Goal: Task Accomplishment & Management: Use online tool/utility

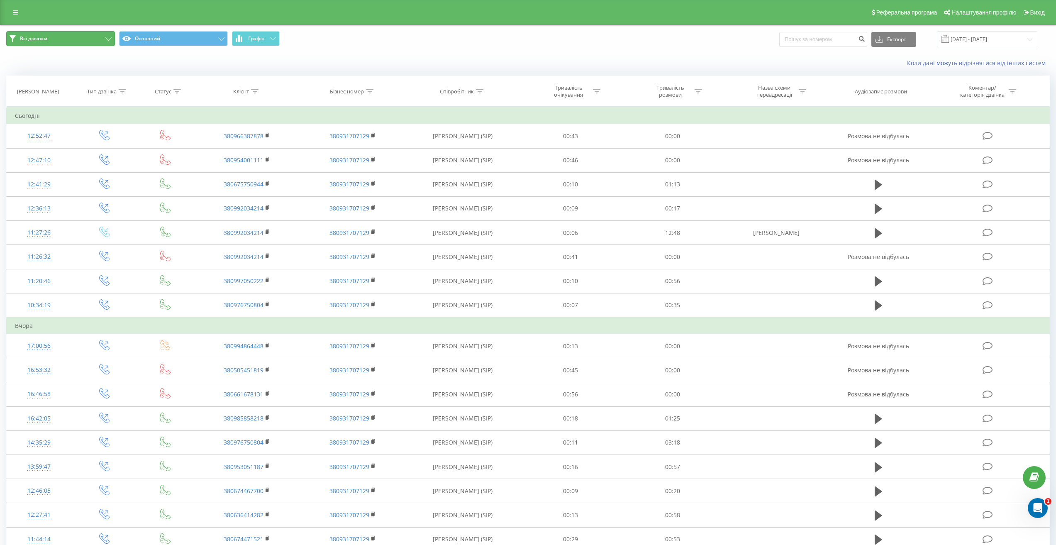
click at [33, 41] on span "Всі дзвінки" at bounding box center [33, 38] width 27 height 7
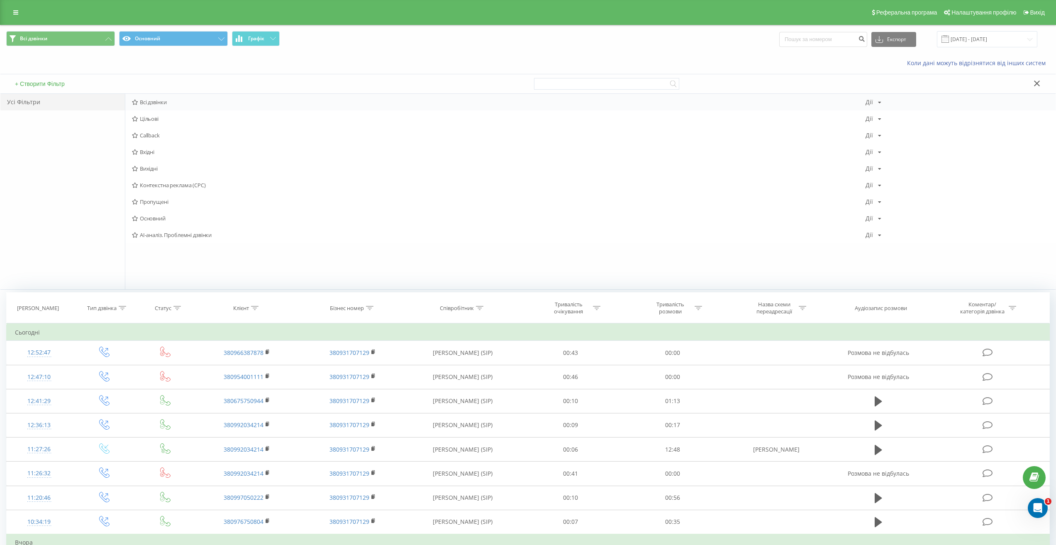
click at [146, 101] on span "Всі дзвінки" at bounding box center [499, 102] width 734 height 6
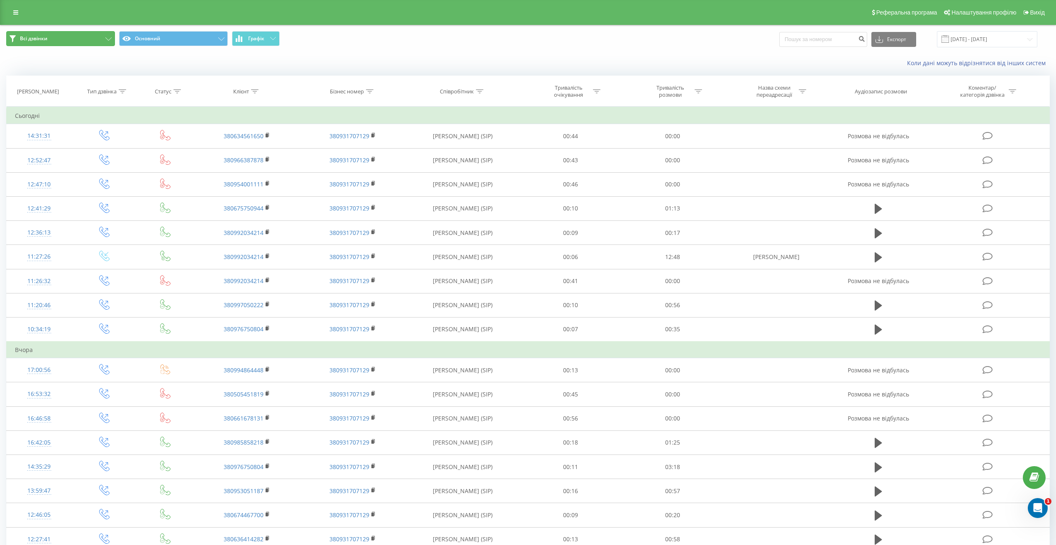
click at [24, 39] on span "Всі дзвінки" at bounding box center [33, 38] width 27 height 7
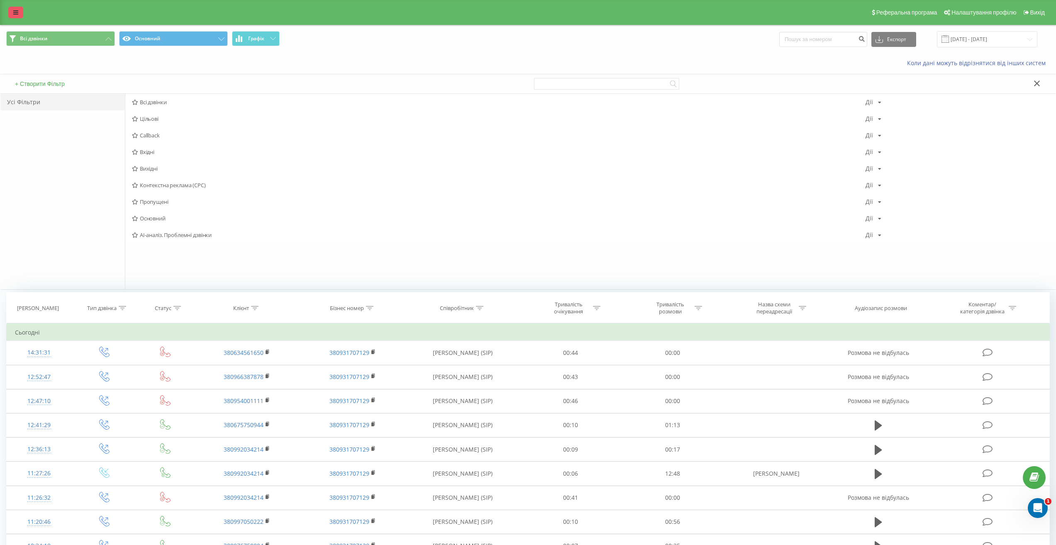
click at [12, 9] on link at bounding box center [15, 13] width 15 height 12
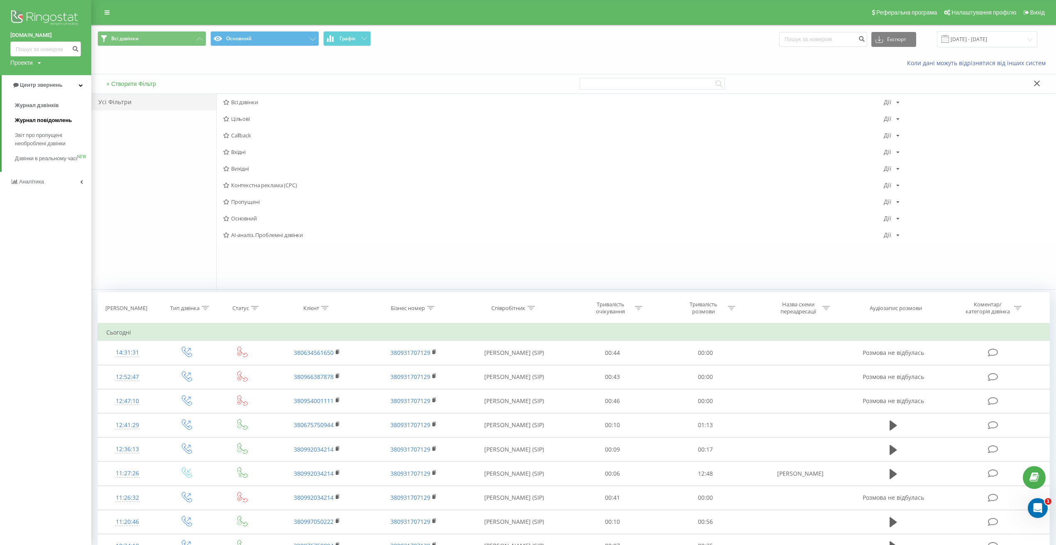
click at [38, 118] on span "Журнал повідомлень" at bounding box center [43, 120] width 57 height 8
click at [38, 105] on span "Журнал дзвінків" at bounding box center [37, 105] width 44 height 8
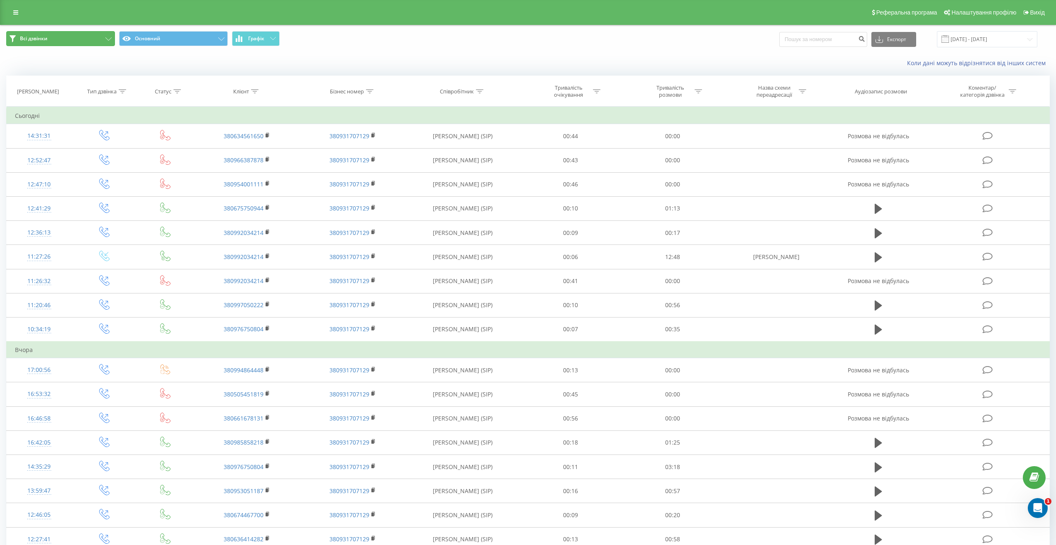
click at [89, 40] on button "Всі дзвінки" at bounding box center [60, 38] width 109 height 15
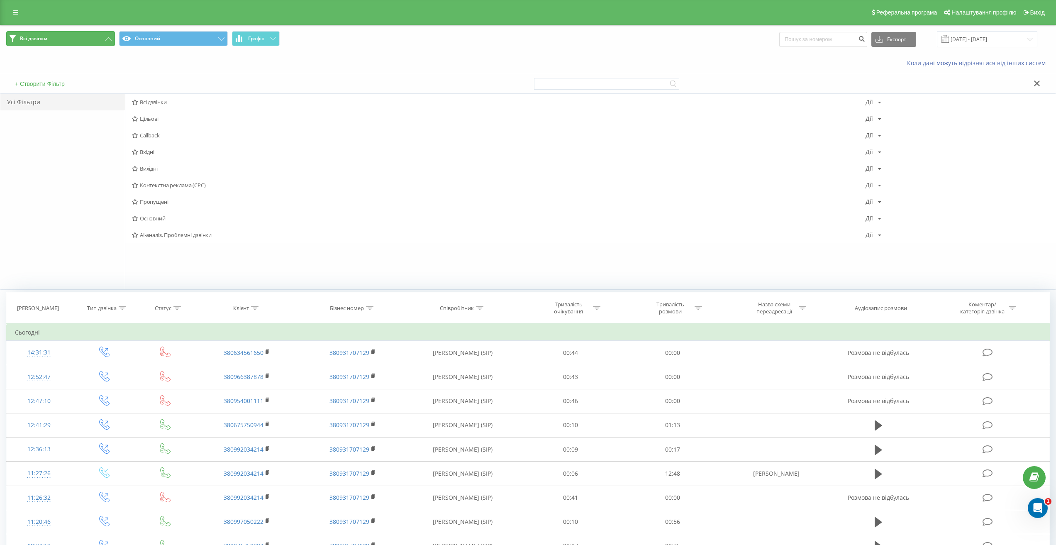
click at [21, 34] on button "Всі дзвінки" at bounding box center [60, 38] width 109 height 15
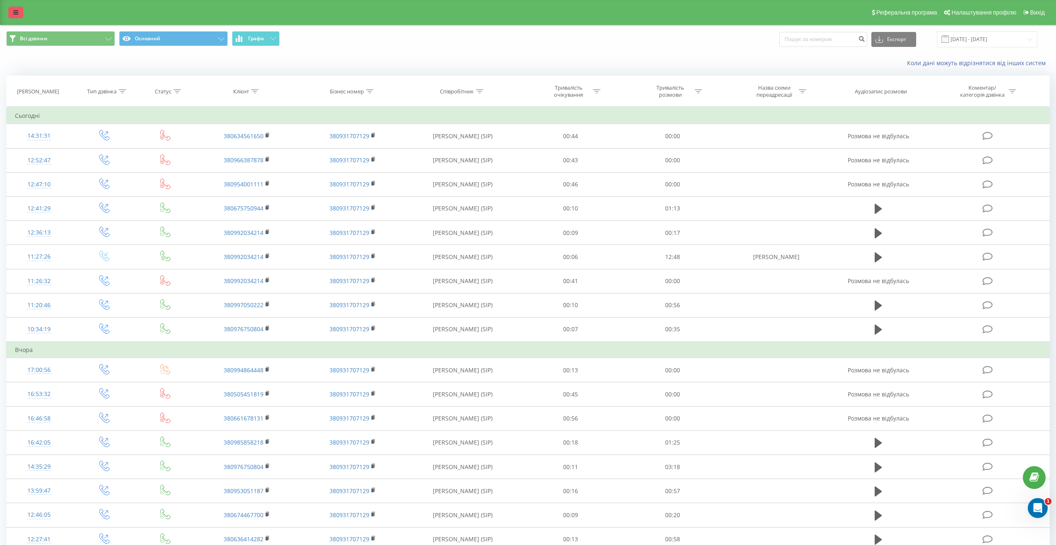
click at [19, 17] on link at bounding box center [15, 13] width 15 height 12
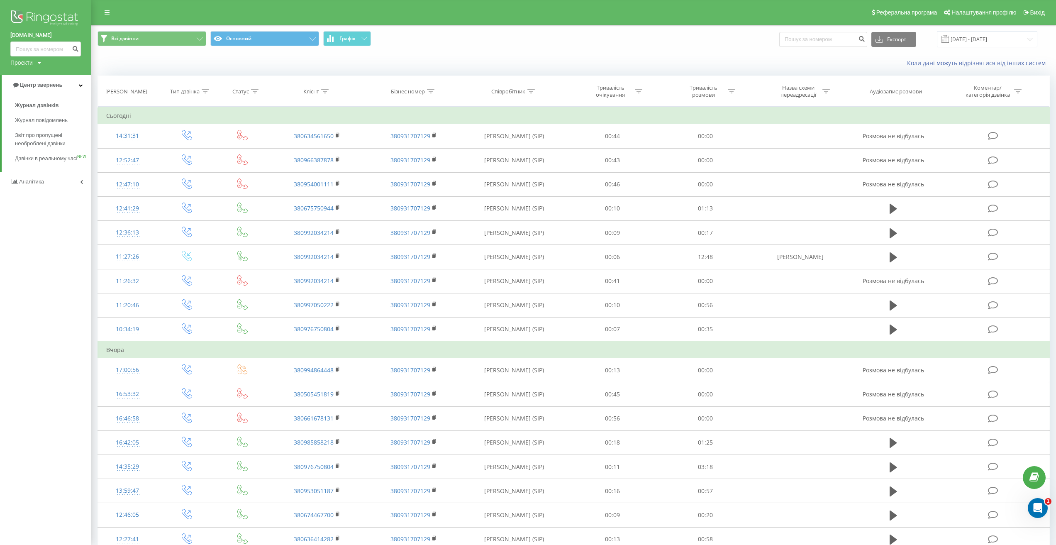
click at [24, 185] on span "Аналiтика" at bounding box center [31, 181] width 25 height 6
click at [23, 105] on span "Аналiтика" at bounding box center [34, 105] width 27 height 6
click at [23, 105] on span "Аналiтика" at bounding box center [32, 105] width 27 height 6
click at [32, 136] on span "Співробітники у реальному часі" at bounding box center [46, 129] width 63 height 17
click at [32, 132] on span "Співробітники у реальному часі" at bounding box center [46, 129] width 63 height 17
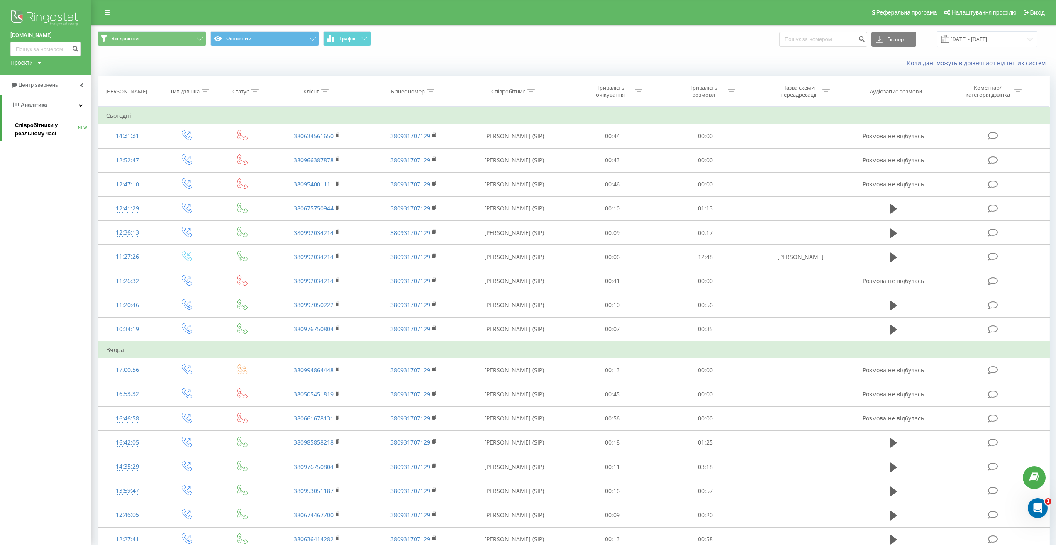
click at [44, 127] on span "Співробітники у реальному часі" at bounding box center [46, 129] width 63 height 17
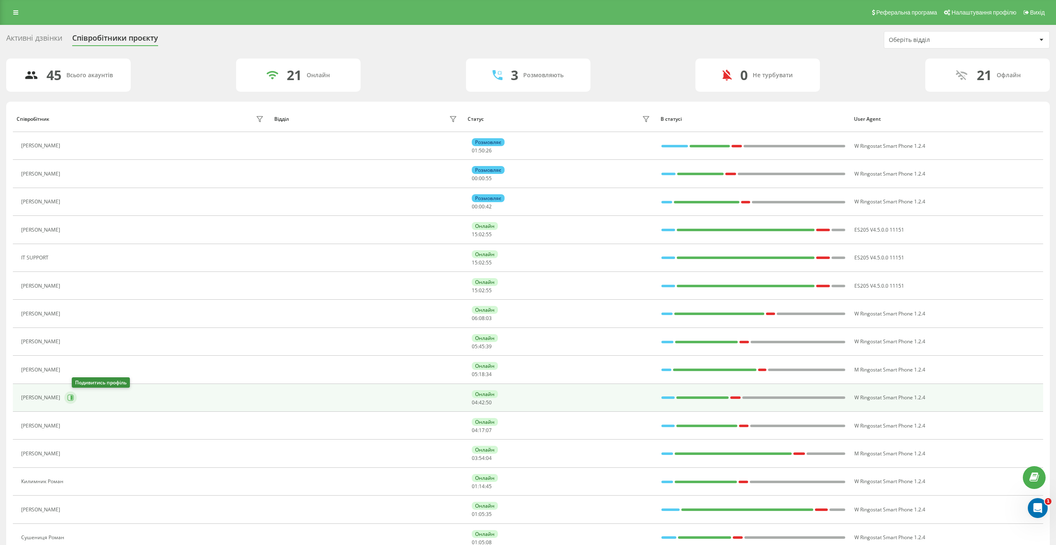
click at [74, 397] on icon at bounding box center [71, 398] width 6 height 6
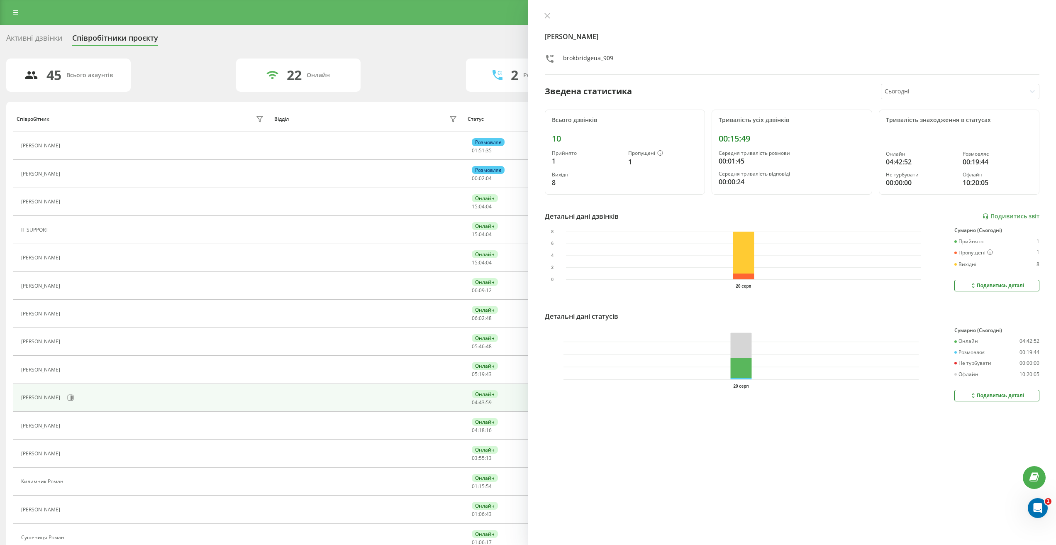
click at [663, 451] on div "Гребенкин Максим brokbridgeua_909 Зведена статистика Сьогодні Всього дзвінків 1…" at bounding box center [792, 272] width 528 height 545
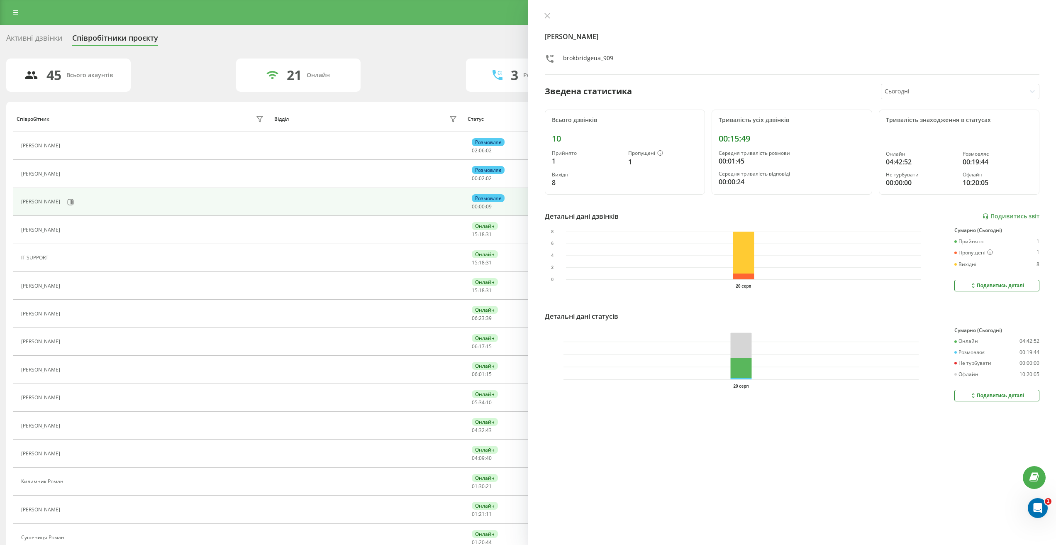
click at [188, 56] on div "Активні дзвінки Співробітники проєкту Оберіть відділ 45 Всього акаунтів 21 Онла…" at bounding box center [527, 443] width 1043 height 825
click at [74, 203] on button at bounding box center [70, 202] width 12 height 12
click at [74, 202] on button at bounding box center [70, 202] width 12 height 12
click at [808, 447] on div "Гребенкин Максим brokbridgeua_909 Зведена статистика Сьогодні Всього дзвінків 1…" at bounding box center [792, 272] width 528 height 545
click at [618, 501] on div "Гребенкин Максим brokbridgeua_909 Зведена статистика Сьогодні Всього дзвінків 1…" at bounding box center [792, 272] width 528 height 545
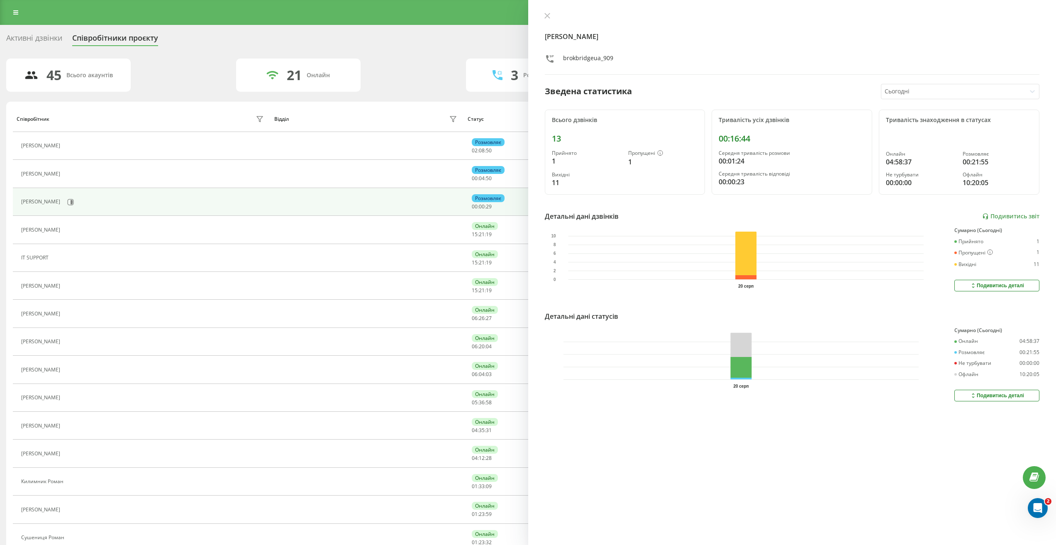
click at [1000, 90] on div at bounding box center [954, 92] width 138 height 10
click at [919, 134] on div "Останні 7 днів" at bounding box center [960, 133] width 158 height 13
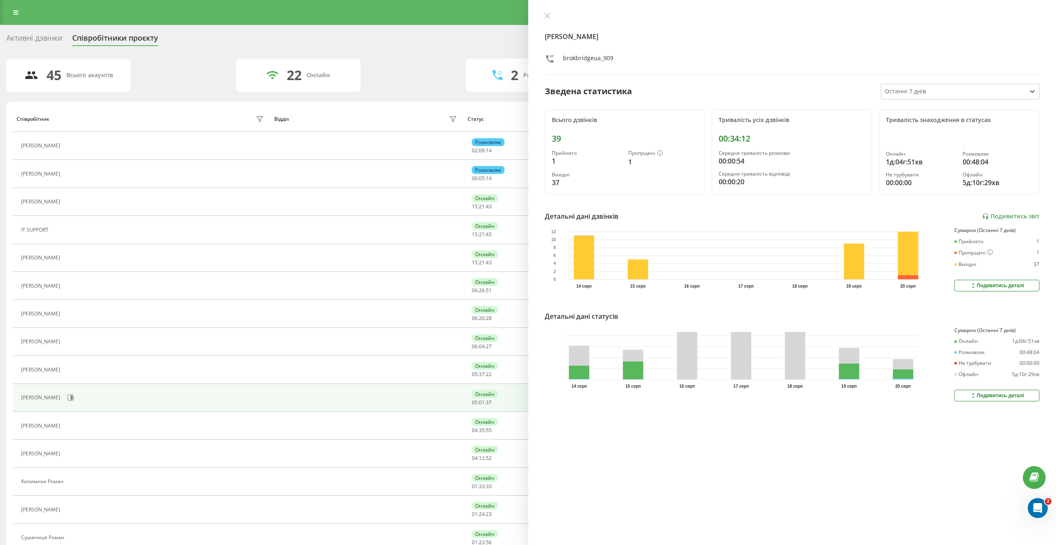
click at [200, 70] on div "45 Всього акаунтів 22 Онлайн 2 Розмовляють 0 Не турбувати 21 Офлайн" at bounding box center [527, 75] width 1043 height 33
click at [548, 15] on icon at bounding box center [546, 15] width 5 height 5
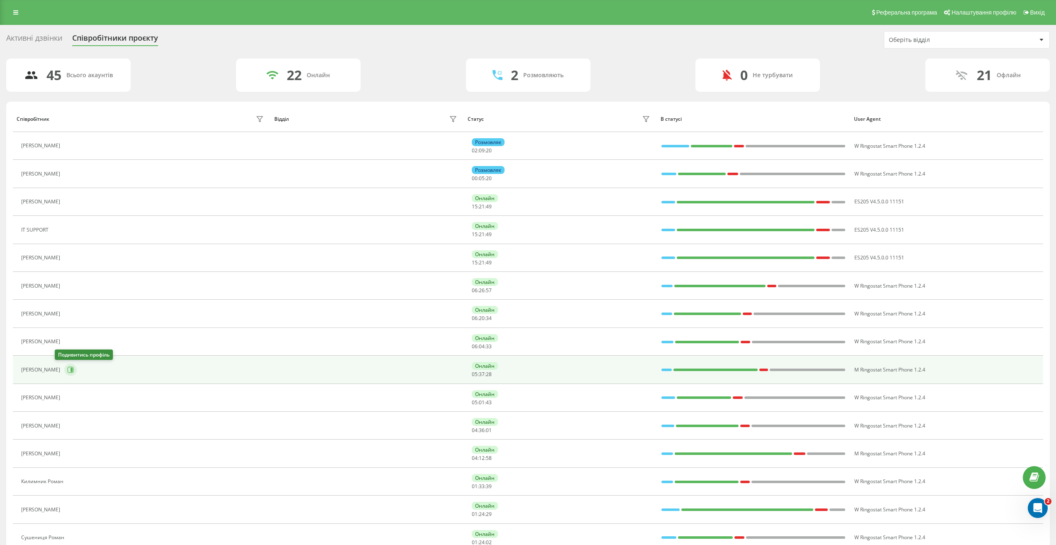
click at [67, 371] on icon at bounding box center [70, 369] width 7 height 7
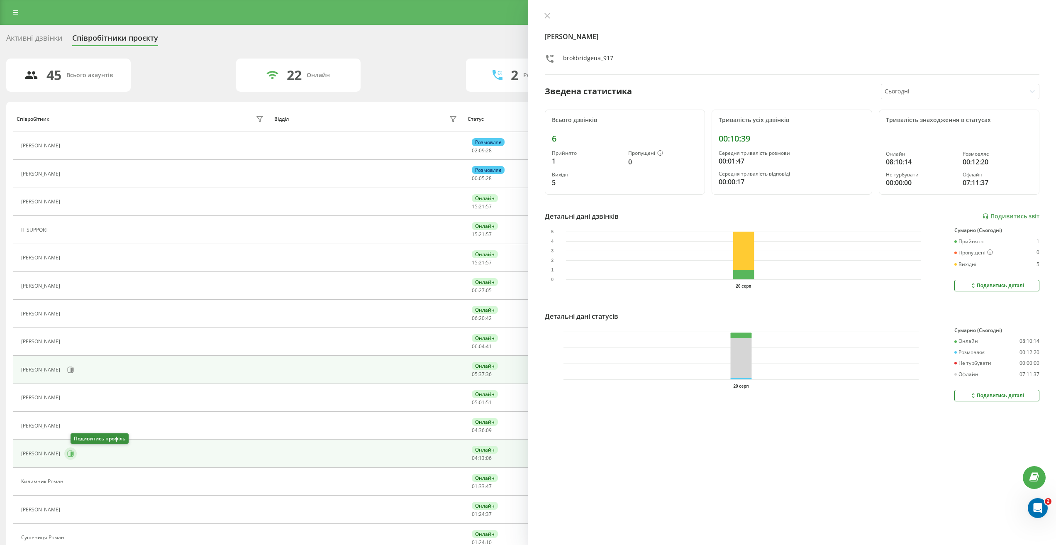
click at [74, 455] on icon at bounding box center [70, 453] width 7 height 7
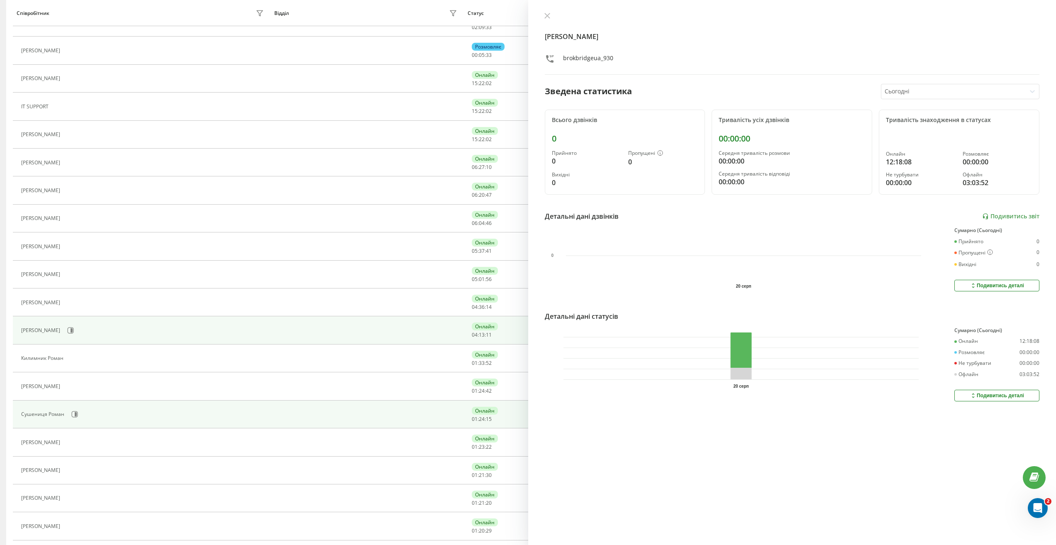
scroll to position [124, 0]
click at [72, 411] on icon at bounding box center [75, 413] width 6 height 6
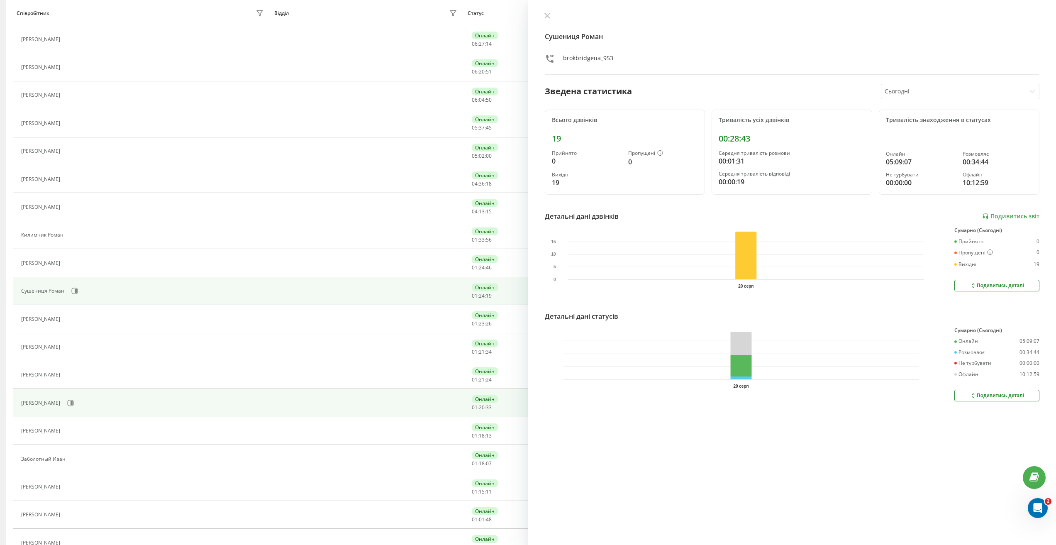
scroll to position [249, 0]
click at [67, 401] on icon at bounding box center [70, 400] width 7 height 7
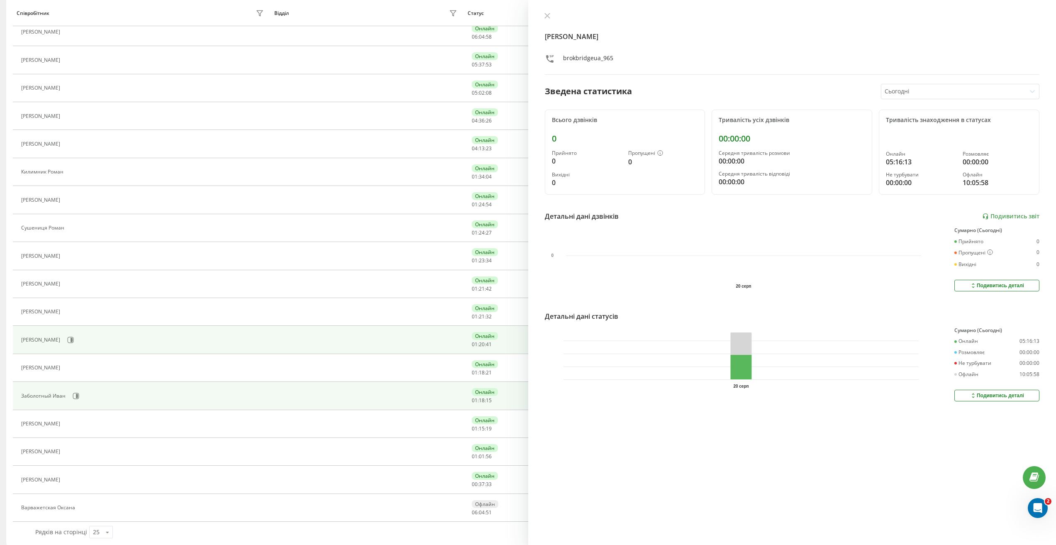
scroll to position [317, 0]
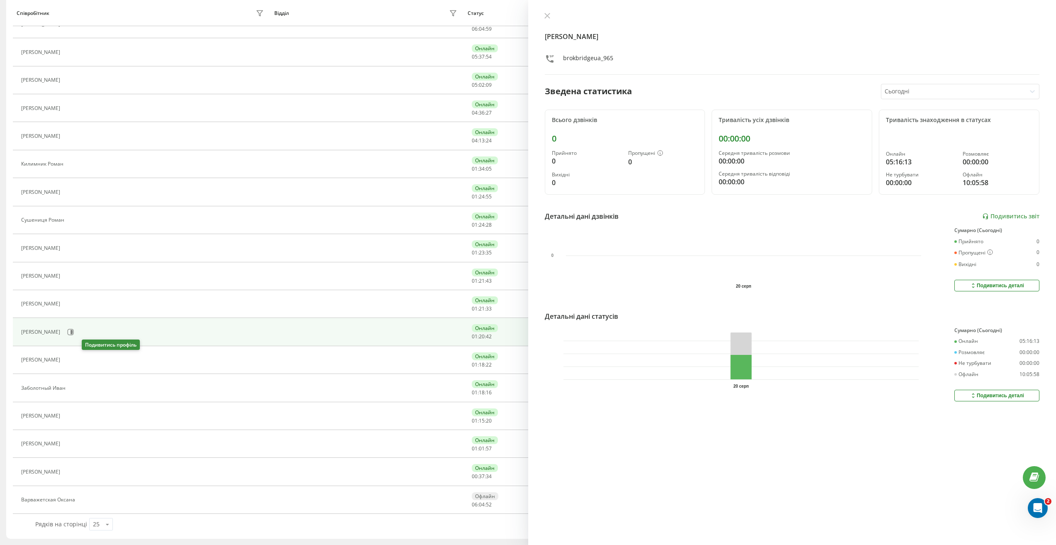
click at [73, 358] on icon at bounding box center [69, 360] width 7 height 7
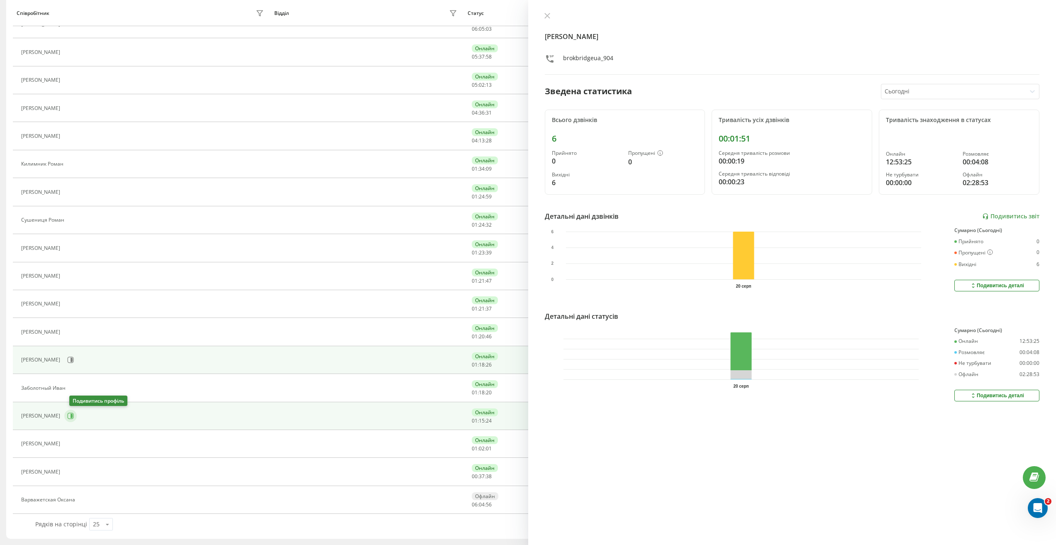
click at [74, 416] on icon at bounding box center [70, 415] width 7 height 7
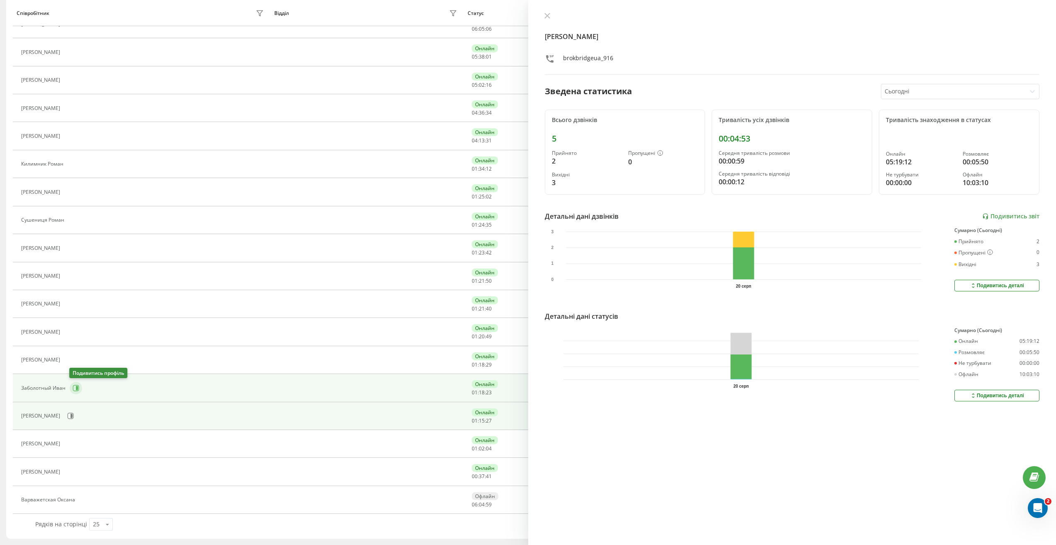
click at [75, 387] on icon at bounding box center [76, 388] width 7 height 7
